Goal: Transaction & Acquisition: Purchase product/service

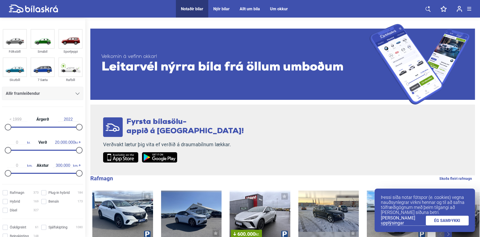
click at [429, 7] on icon at bounding box center [428, 7] width 3 height 2
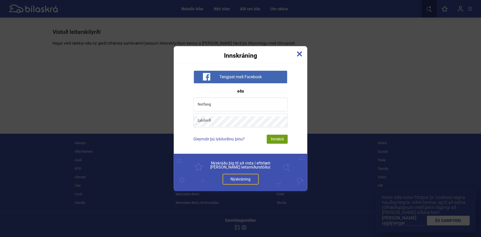
click at [298, 54] on img at bounding box center [300, 54] width 6 height 6
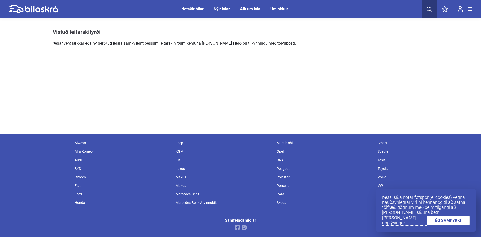
click at [192, 9] on div "Notaðir bílar" at bounding box center [193, 9] width 22 height 5
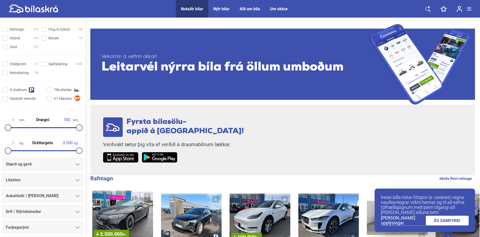
scroll to position [116, 0]
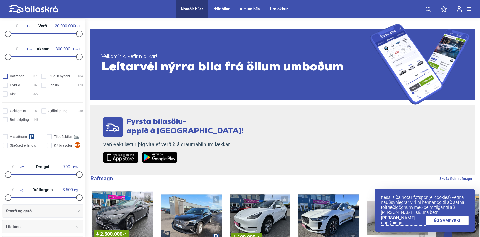
click at [6, 75] on input "Rafmagn 373" at bounding box center [21, 76] width 36 height 5
checkbox input "true"
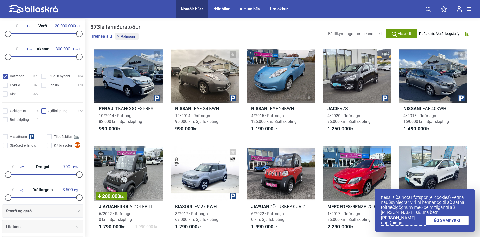
click at [42, 111] on input "Sjálfskipting 372" at bounding box center [63, 111] width 42 height 5
checkbox input "true"
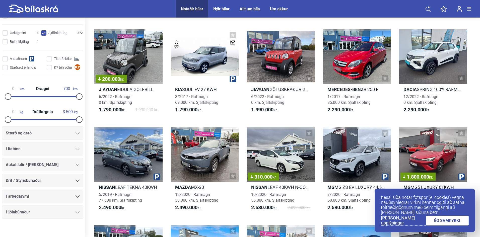
scroll to position [200, 0]
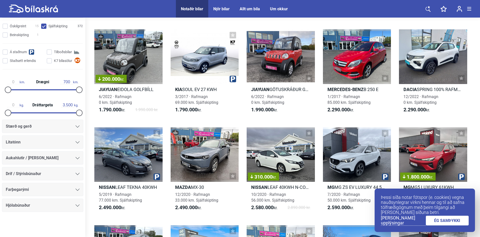
click at [75, 172] on div at bounding box center [77, 174] width 4 height 4
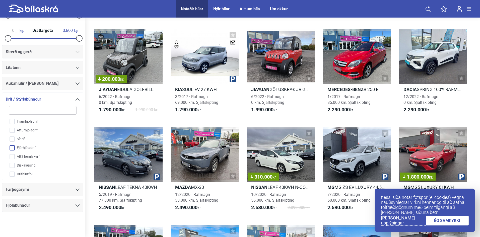
click at [14, 147] on input "Fjórhjóladrif" at bounding box center [39, 148] width 68 height 9
checkbox input "true"
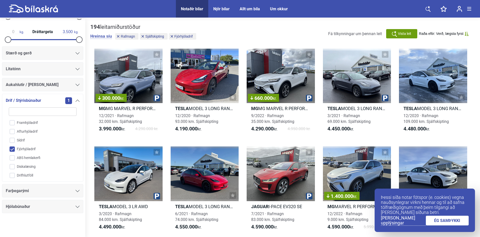
click at [76, 69] on icon at bounding box center [77, 69] width 4 height 2
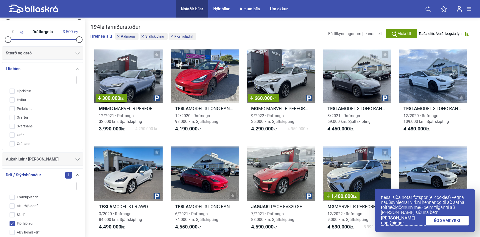
click at [79, 48] on div "Stærð og gerð" at bounding box center [42, 52] width 81 height 13
click at [75, 53] on icon at bounding box center [77, 53] width 4 height 2
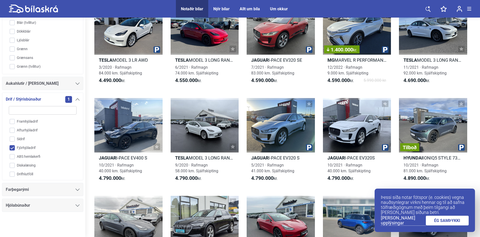
scroll to position [150, 0]
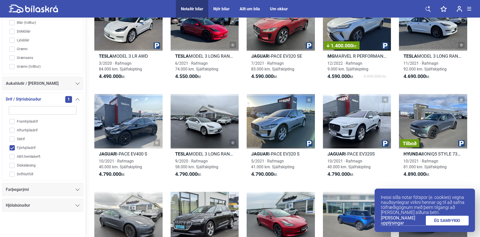
click at [78, 188] on div "Farþegarými" at bounding box center [42, 189] width 81 height 13
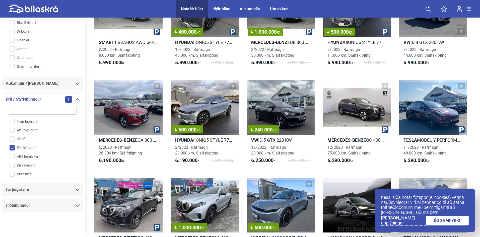
scroll to position [1404, 0]
